Goal: Information Seeking & Learning: Learn about a topic

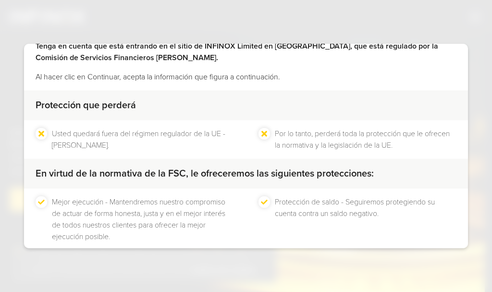
scroll to position [103, 0]
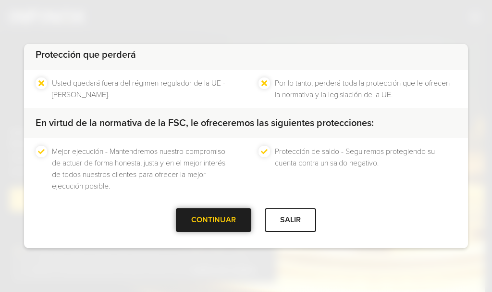
click at [214, 220] on div at bounding box center [214, 220] width 0 height 0
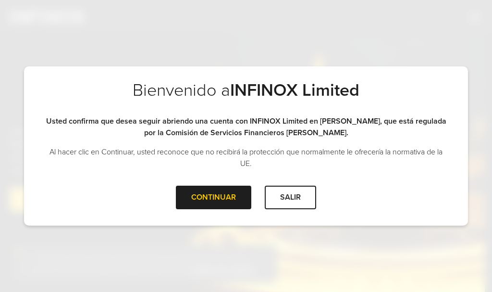
scroll to position [0, 0]
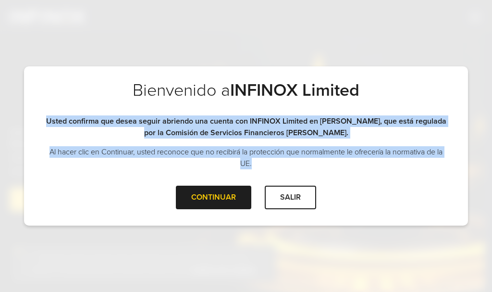
drag, startPoint x: 46, startPoint y: 121, endPoint x: 303, endPoint y: 172, distance: 262.4
click at [303, 172] on div "Bienvenido a INFINOX Limited Usted confirma que desea seguir abriendo una cuent…" at bounding box center [246, 133] width 444 height 106
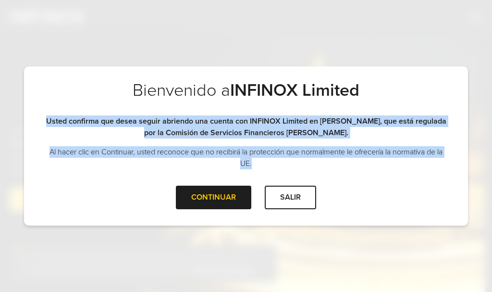
drag, startPoint x: 285, startPoint y: 172, endPoint x: 228, endPoint y: 170, distance: 57.2
click at [285, 172] on div "Bienvenido a INFINOX Limited Usted confirma que desea seguir abriendo una cuent…" at bounding box center [246, 133] width 444 height 106
click at [199, 191] on div "CONTINUAR" at bounding box center [213, 197] width 75 height 24
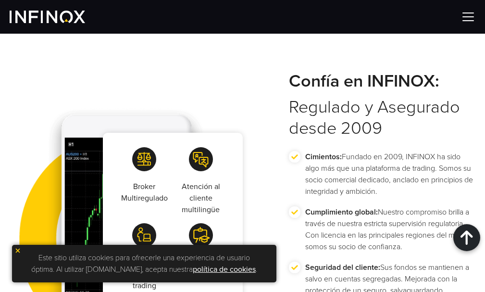
scroll to position [1922, 0]
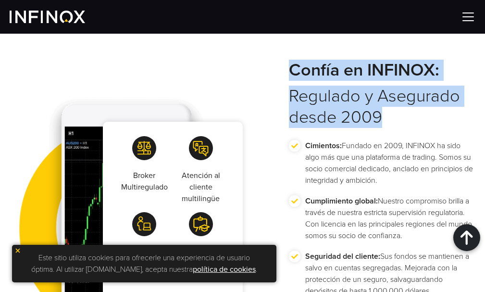
drag, startPoint x: 281, startPoint y: 83, endPoint x: 392, endPoint y: 130, distance: 120.5
click at [389, 147] on div "Broker Multiregulado Atención al cliente multilingüe Múltiples herramientas de …" at bounding box center [242, 212] width 485 height 305
click at [392, 128] on h2 "Confía en INFINOX: Regulado y Asegurado desde 2009" at bounding box center [382, 94] width 186 height 68
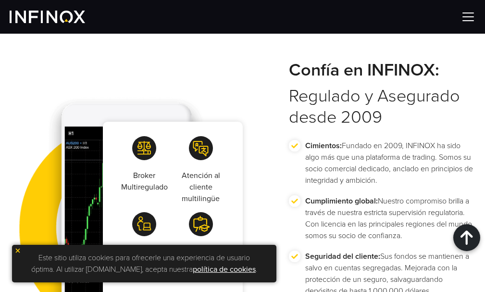
scroll to position [0, 0]
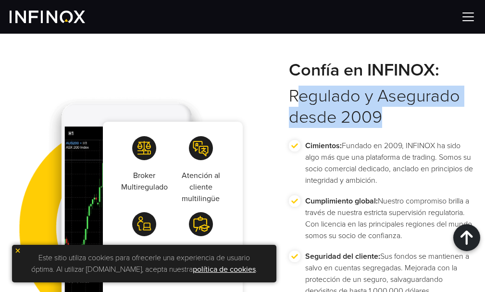
drag, startPoint x: 392, startPoint y: 130, endPoint x: 297, endPoint y: 83, distance: 105.7
click at [300, 85] on h2 "Confía en INFINOX: Regulado y Asegurado desde 2009" at bounding box center [382, 94] width 186 height 68
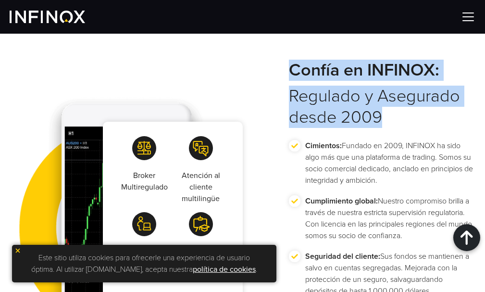
click at [286, 78] on div "Broker Multiregulado Atención al cliente multilingüe Múltiples herramientas de …" at bounding box center [242, 212] width 485 height 305
click at [265, 74] on div "Broker Multiregulado Atención al cliente multilingüe Múltiples herramientas de …" at bounding box center [242, 212] width 485 height 305
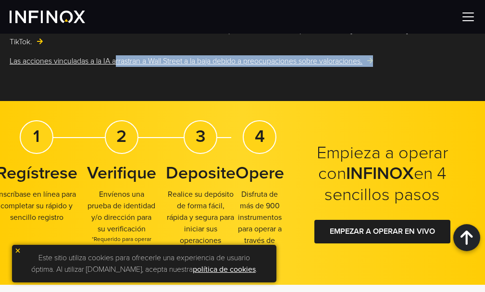
drag, startPoint x: 4, startPoint y: 69, endPoint x: 395, endPoint y: 67, distance: 391.0
click at [410, 67] on link "Las acciones vinculadas a la IA arrastran a Wall Street a la baja debido a preo…" at bounding box center [243, 61] width 466 height 12
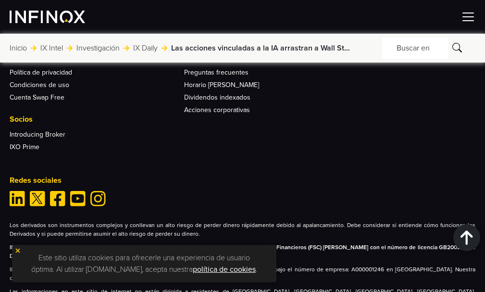
scroll to position [3929, 0]
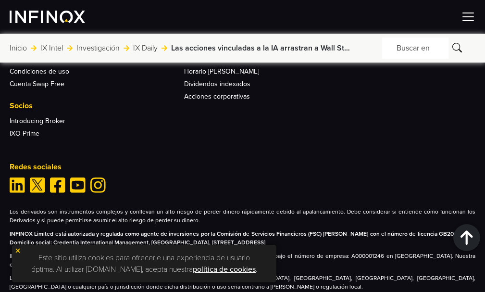
drag, startPoint x: 192, startPoint y: 206, endPoint x: 420, endPoint y: 229, distance: 229.4
click at [420, 229] on div "Los derivados son instrumentos complejos y conllevan un alto riesgo de perder d…" at bounding box center [243, 249] width 466 height 84
click at [419, 229] on p "INFINOX Limited está autorizada y regulada como agente de inversiones por la Co…" at bounding box center [243, 237] width 466 height 17
click at [111, 207] on p "Los derivados son instrumentos complejos y conllevan un alto riesgo de perder d…" at bounding box center [243, 215] width 466 height 17
click at [15, 248] on img at bounding box center [17, 250] width 7 height 7
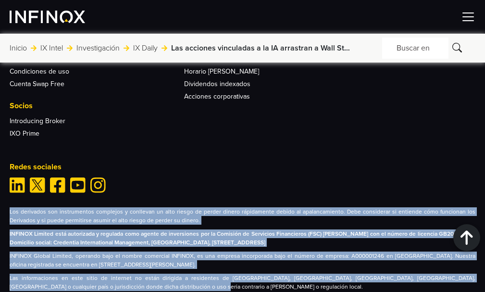
drag, startPoint x: 145, startPoint y: 251, endPoint x: 0, endPoint y: 174, distance: 163.8
click at [0, 174] on div "Más que una plataforma de trading. Somos su socio comercial. Aviso jurídico Avi…" at bounding box center [242, 116] width 485 height 348
click at [184, 257] on div "Más que una plataforma de trading. Somos su socio comercial. Aviso jurídico Avi…" at bounding box center [242, 112] width 485 height 396
click at [161, 273] on p "Las informaciones en este sitio de internet no están dirigida a residentes de […" at bounding box center [243, 281] width 466 height 17
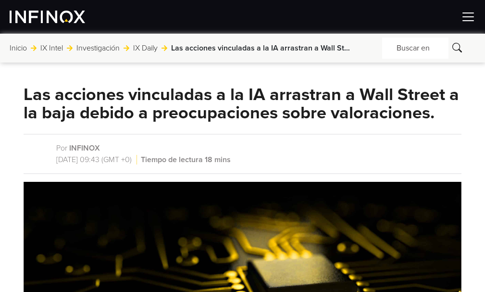
scroll to position [0, 0]
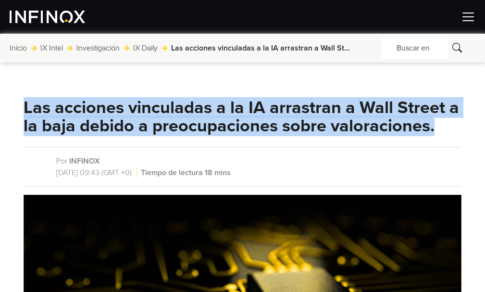
drag, startPoint x: 47, startPoint y: 101, endPoint x: 432, endPoint y: 120, distance: 385.3
click at [436, 120] on h1 "Las acciones vinculadas a la IA arrastran a Wall Street a la baja debido a preo…" at bounding box center [243, 116] width 438 height 37
drag, startPoint x: 436, startPoint y: 120, endPoint x: 10, endPoint y: 109, distance: 426.7
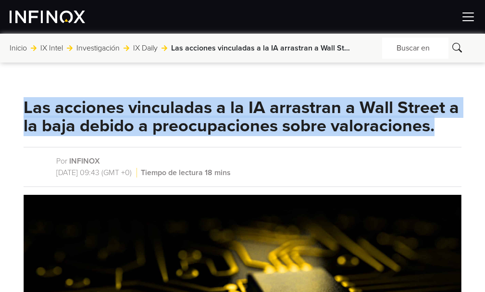
drag, startPoint x: 24, startPoint y: 104, endPoint x: 472, endPoint y: 132, distance: 449.5
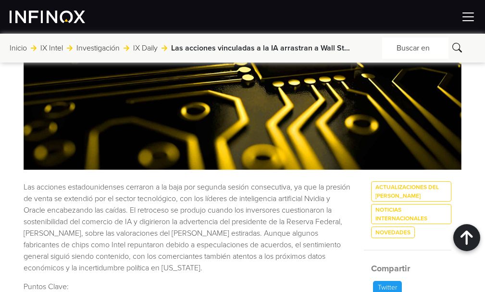
scroll to position [240, 0]
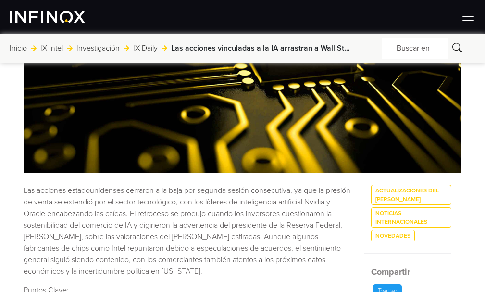
click at [22, 50] on link "Inicio" at bounding box center [18, 48] width 17 height 12
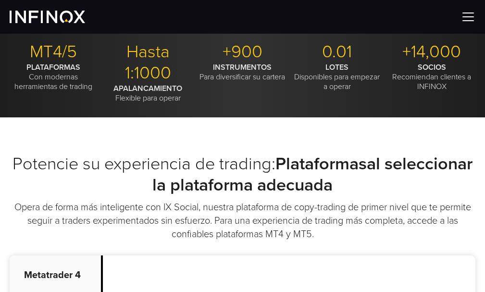
scroll to position [288, 0]
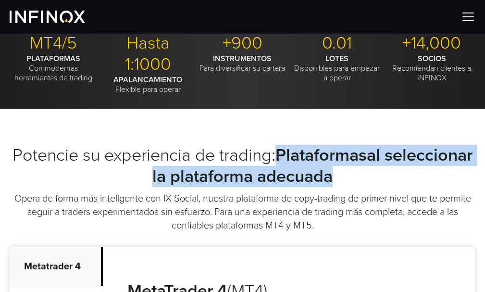
drag, startPoint x: 276, startPoint y: 146, endPoint x: 348, endPoint y: 179, distance: 79.5
click at [348, 179] on h2 "Potencie su experiencia de trading: Plataformasal seleccionar la plataforma ade…" at bounding box center [243, 166] width 466 height 42
click at [347, 179] on h2 "Potencie su experiencia de trading: Plataformasal seleccionar la plataforma ade…" at bounding box center [243, 166] width 466 height 42
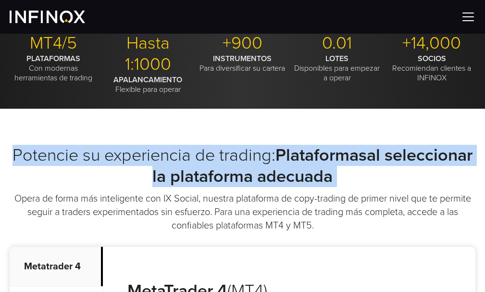
drag, startPoint x: 347, startPoint y: 179, endPoint x: 10, endPoint y: 144, distance: 338.5
click at [10, 145] on h2 "Potencie su experiencia de trading: Plataformasal seleccionar la plataforma ade…" at bounding box center [243, 166] width 466 height 42
click at [10, 151] on h2 "Potencie su experiencia de trading: Plataformasal seleccionar la plataforma ade…" at bounding box center [243, 166] width 466 height 42
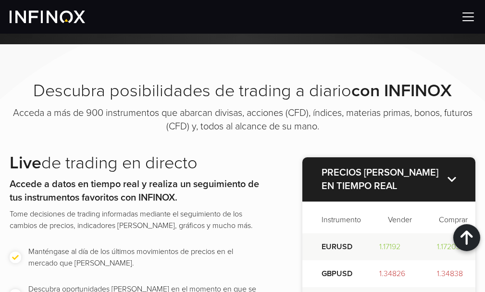
scroll to position [1345, 0]
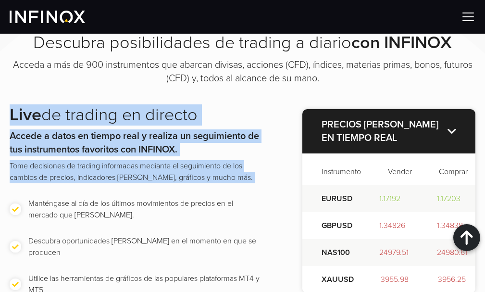
drag, startPoint x: 6, startPoint y: 122, endPoint x: 169, endPoint y: 228, distance: 194.0
click at [169, 228] on div "Descubra posibilidades de trading a diario con INFINOX Acceda a más de 900 inst…" at bounding box center [242, 186] width 485 height 309
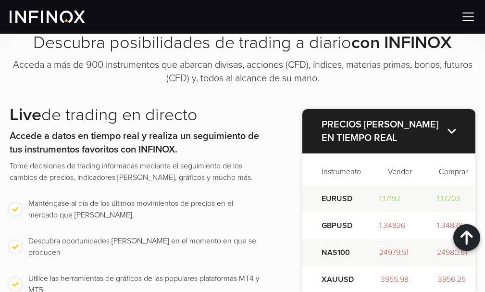
drag, startPoint x: 248, startPoint y: 243, endPoint x: 281, endPoint y: 236, distance: 33.8
click at [249, 241] on ul "Manténgase al día de los últimos movimientos de precios en el mercado que [PERS…" at bounding box center [137, 246] width 254 height 98
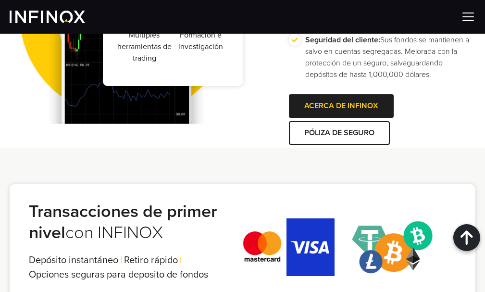
scroll to position [2162, 0]
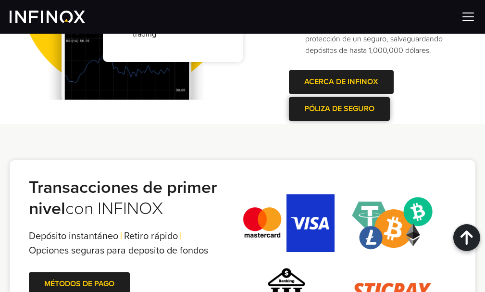
click at [343, 121] on link "PÓLIZA DE SEGURO" at bounding box center [339, 109] width 101 height 24
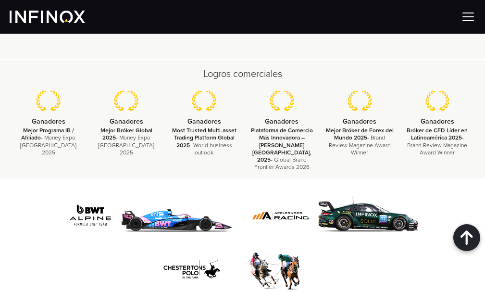
scroll to position [3662, 0]
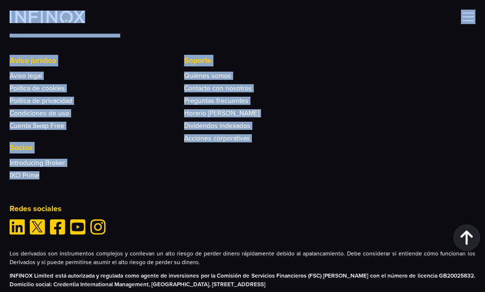
drag, startPoint x: 66, startPoint y: 178, endPoint x: 0, endPoint y: 17, distance: 173.6
click at [5, 16] on div at bounding box center [242, 17] width 485 height 34
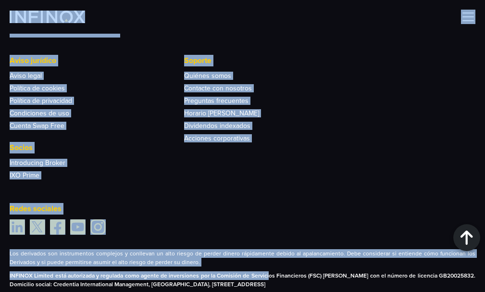
scroll to position [3742, 0]
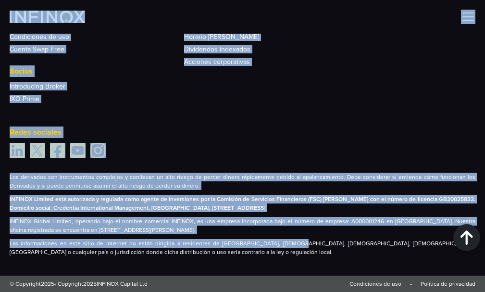
drag, startPoint x: 5, startPoint y: 17, endPoint x: 270, endPoint y: 243, distance: 349.0
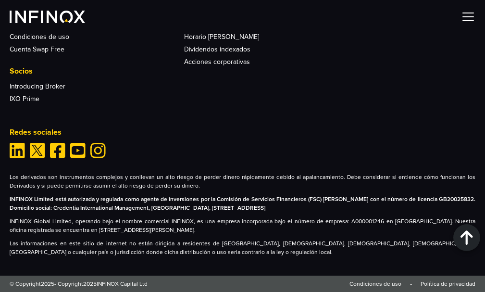
click at [185, 261] on div "Más que una plataforma de trading. Somos su socio comercial. Aviso jurídico Avi…" at bounding box center [242, 77] width 485 height 396
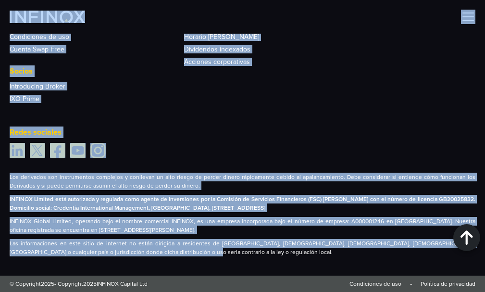
drag, startPoint x: 171, startPoint y: 258, endPoint x: 5, endPoint y: 14, distance: 294.6
click at [157, 20] on div at bounding box center [242, 17] width 485 height 34
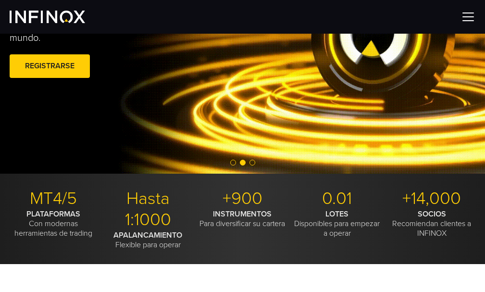
scroll to position [144, 0]
